Goal: Obtain resource: Download file/media

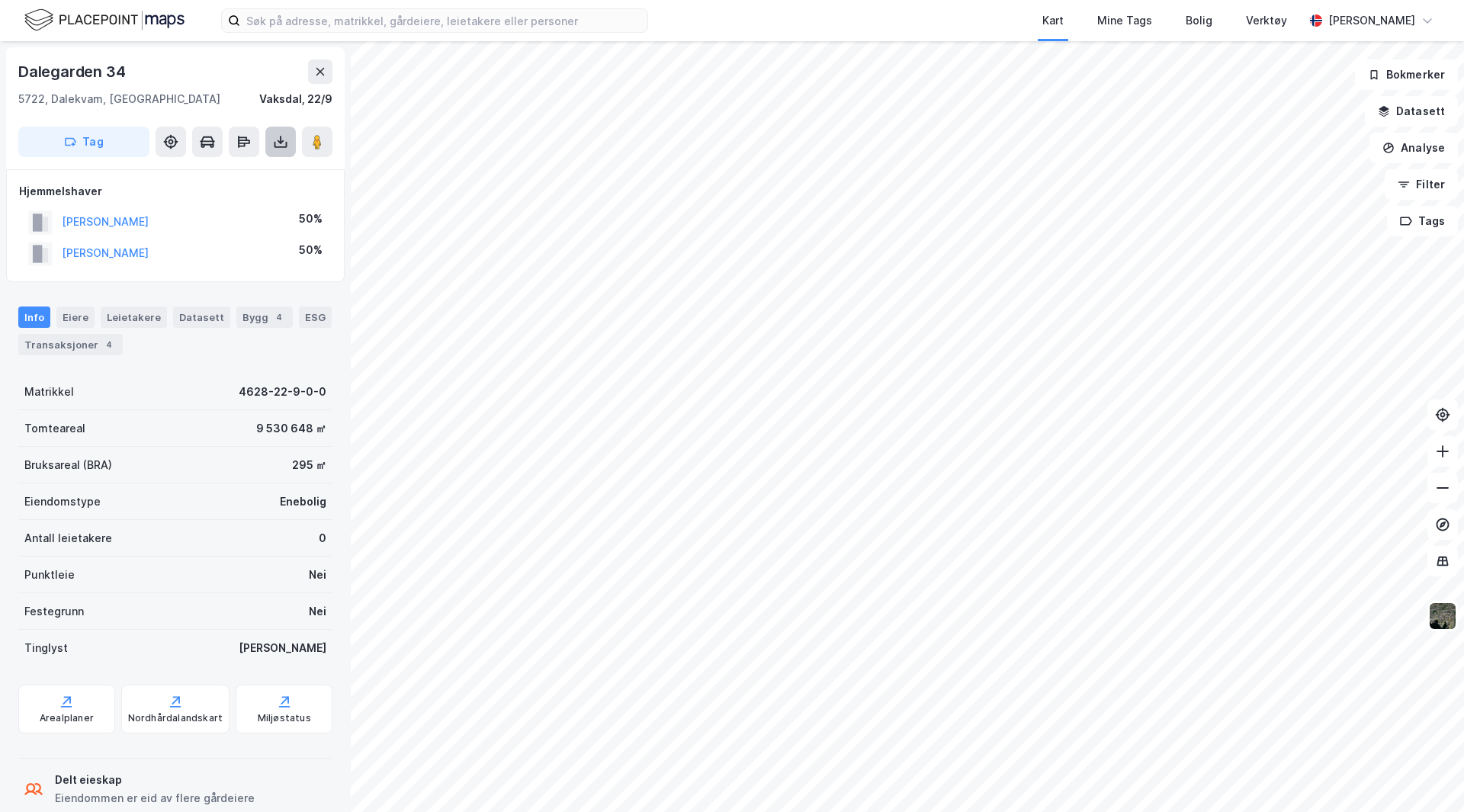
click at [280, 137] on icon at bounding box center [281, 142] width 15 height 15
click at [218, 178] on div "Last ned grunnbok" at bounding box center [205, 172] width 89 height 12
